Goal: Information Seeking & Learning: Learn about a topic

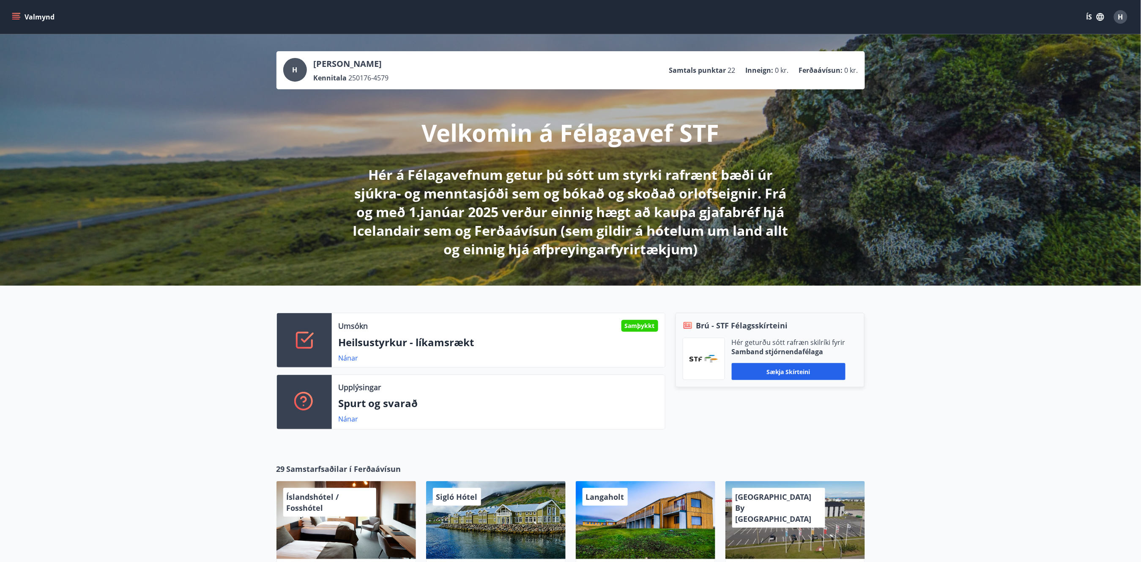
click at [16, 15] on icon "menu" at bounding box center [16, 15] width 8 height 1
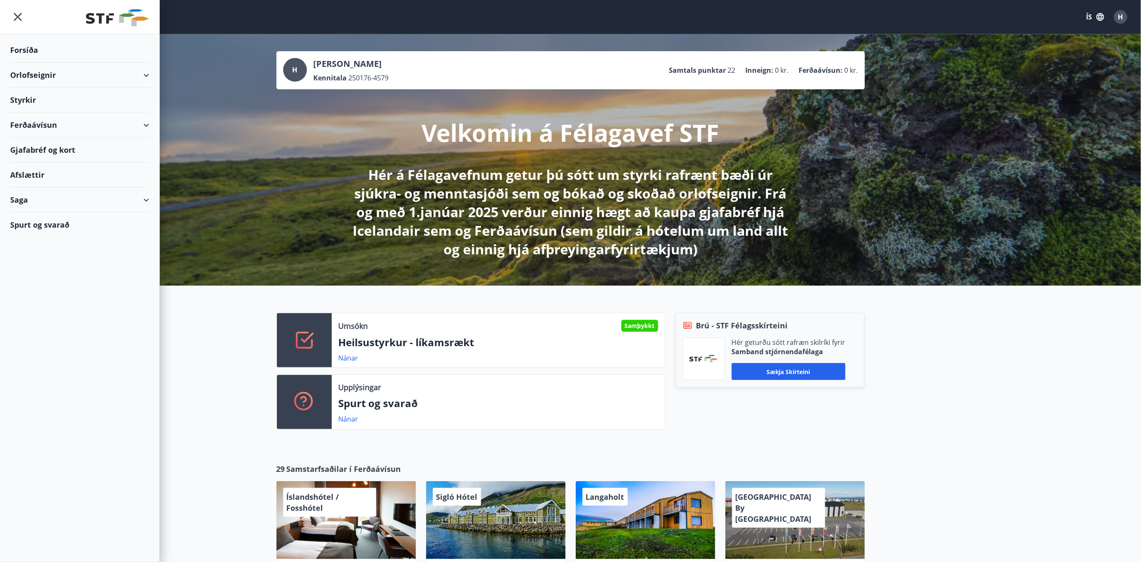
click at [39, 96] on div "Styrkir" at bounding box center [79, 100] width 139 height 25
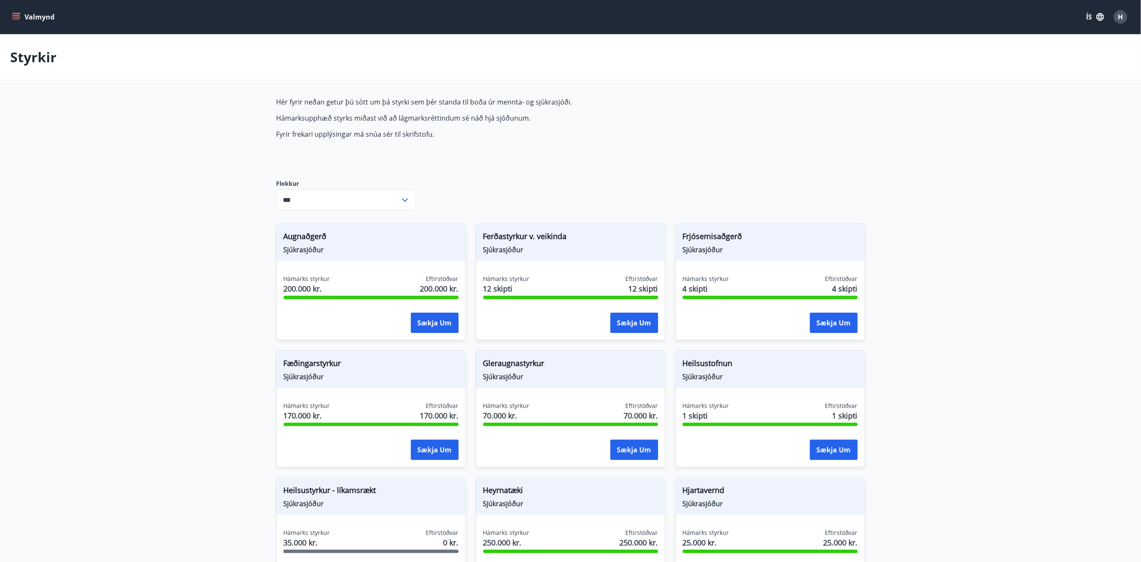
type input "***"
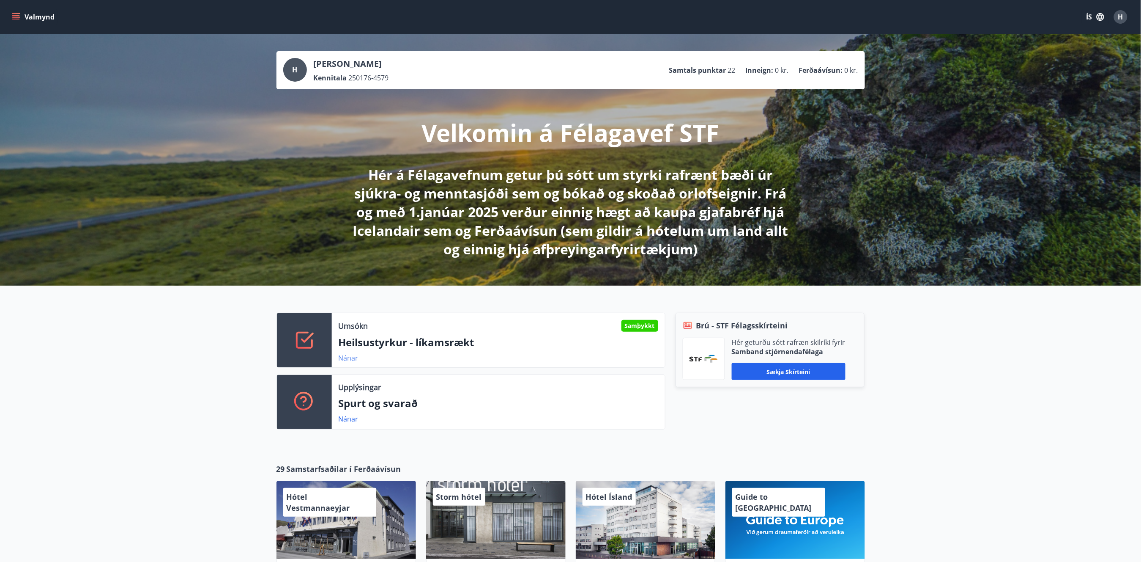
click at [352, 359] on link "Nánar" at bounding box center [349, 357] width 20 height 9
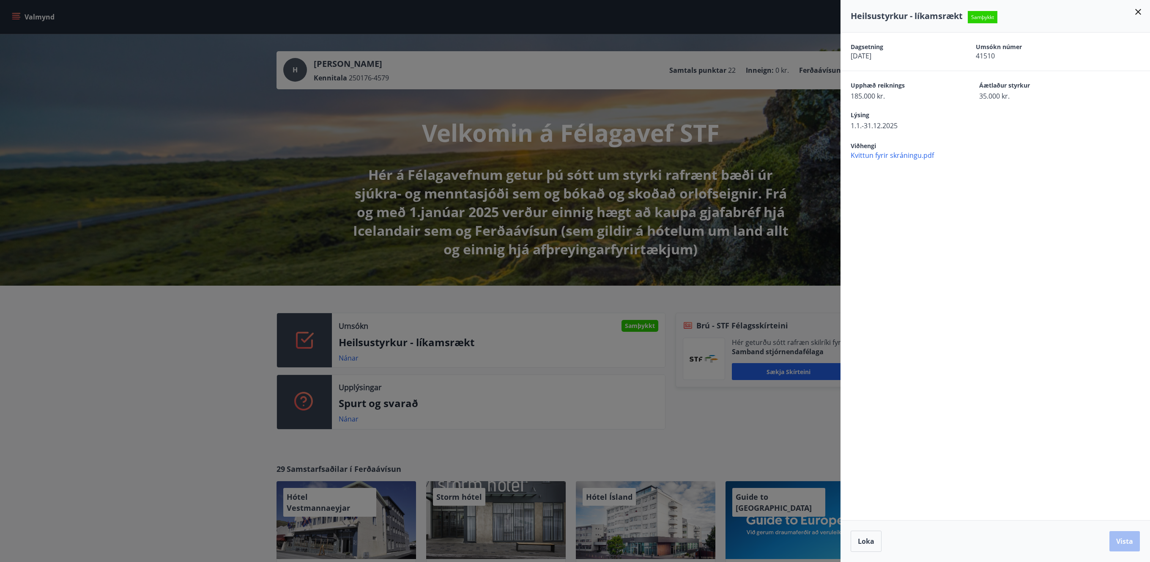
click at [286, 247] on div at bounding box center [575, 281] width 1150 height 562
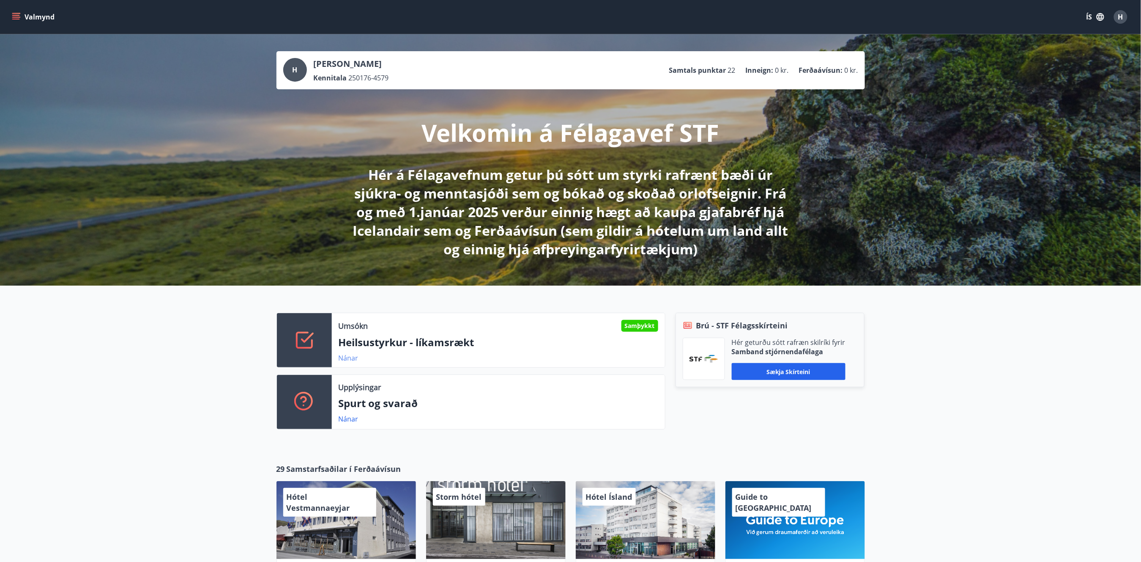
click at [344, 356] on link "Nánar" at bounding box center [349, 357] width 20 height 9
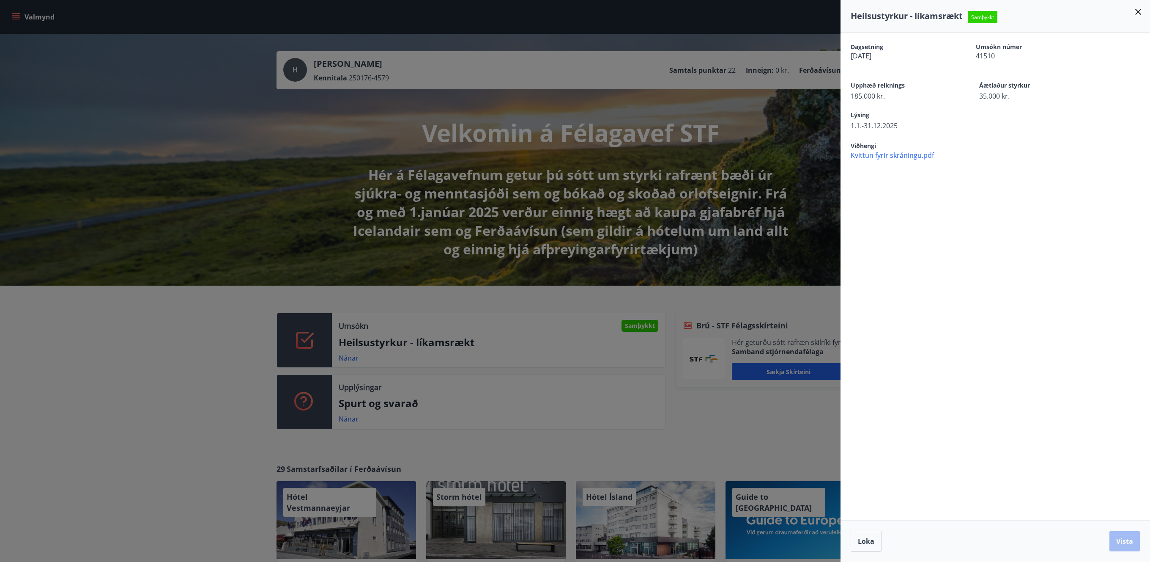
click at [899, 157] on span "Kvittun fyrir skráningu.pdf" at bounding box center [1000, 155] width 299 height 9
click at [550, 213] on div at bounding box center [575, 281] width 1150 height 562
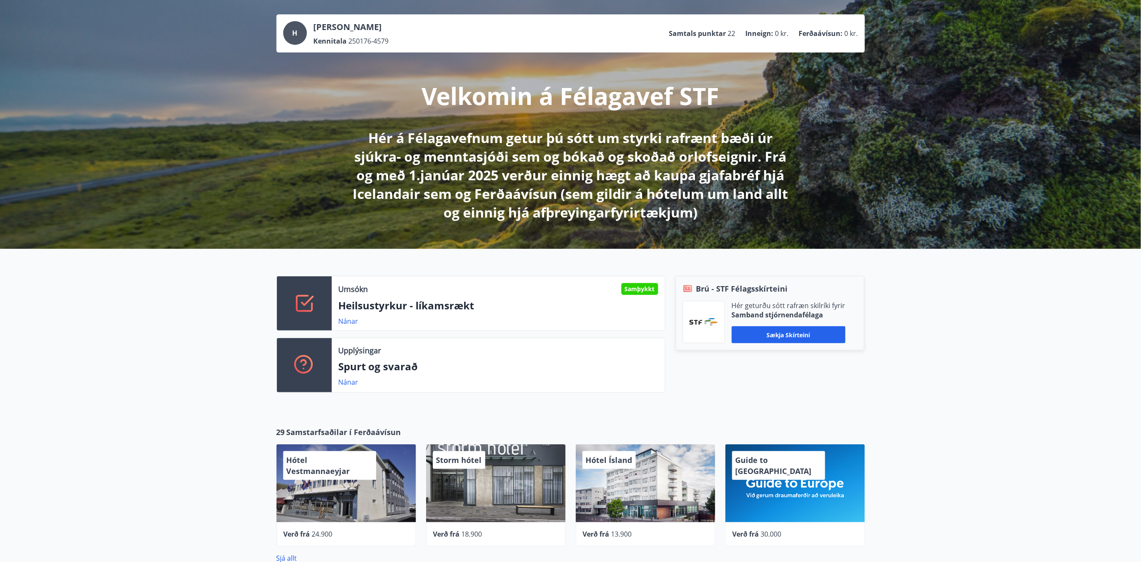
scroll to position [56, 0]
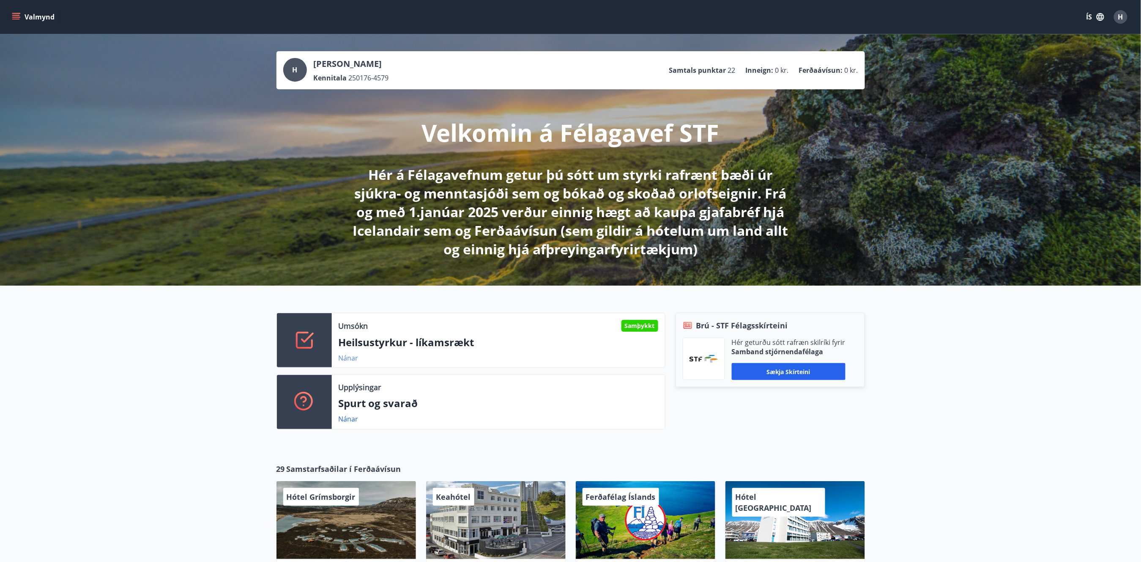
click at [355, 357] on link "Nánar" at bounding box center [349, 357] width 20 height 9
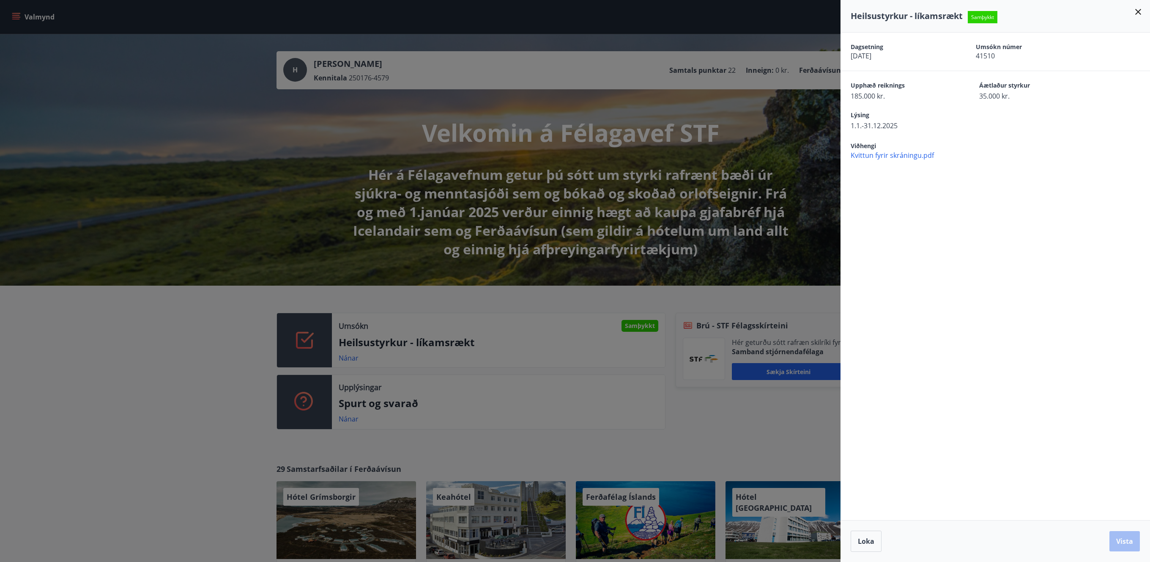
click at [239, 367] on div at bounding box center [575, 281] width 1150 height 562
